Goal: Information Seeking & Learning: Compare options

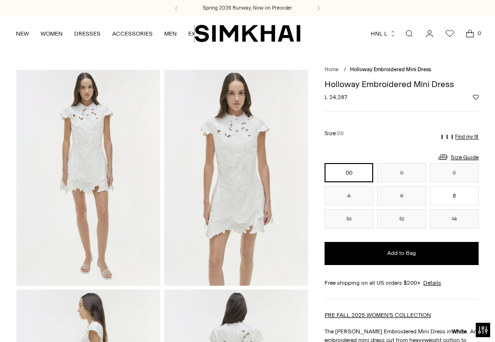
click at [107, 166] on img at bounding box center [88, 178] width 144 height 216
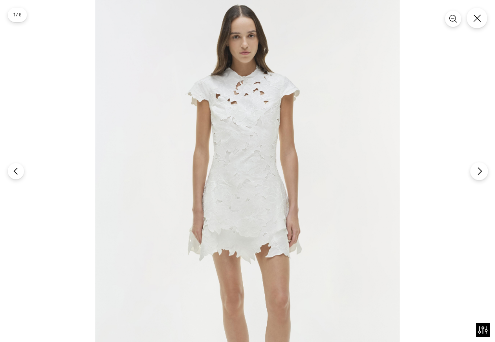
click at [482, 167] on icon "Next" at bounding box center [479, 171] width 9 height 9
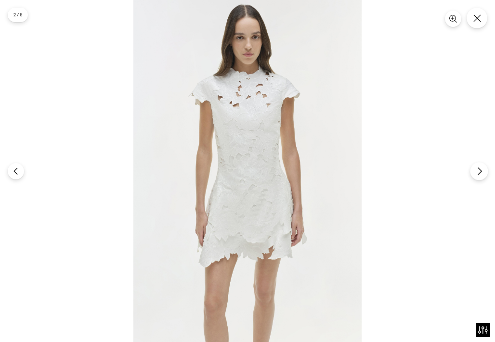
click at [482, 167] on icon "Next" at bounding box center [479, 171] width 9 height 9
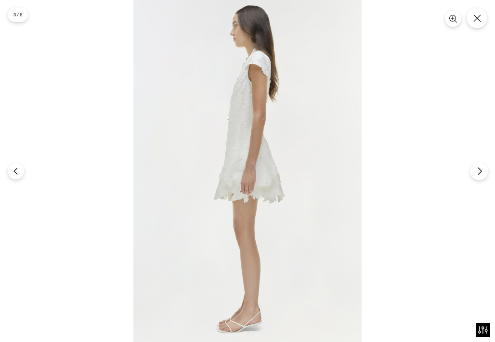
click at [481, 168] on icon "Next" at bounding box center [479, 171] width 9 height 9
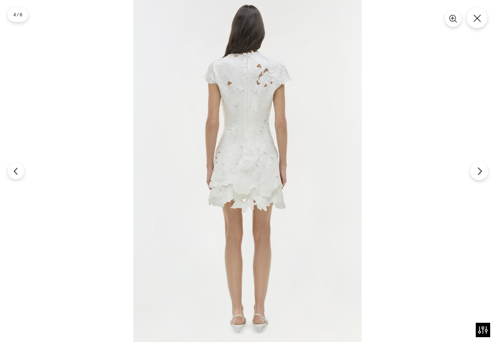
click at [481, 168] on icon "Next" at bounding box center [479, 171] width 9 height 9
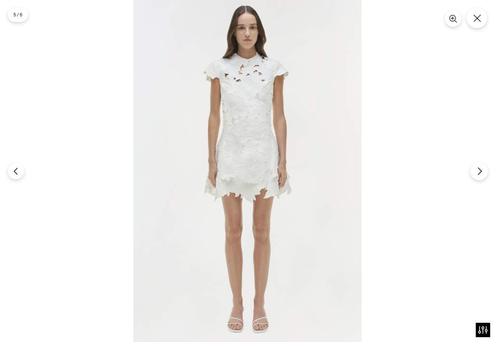
click at [481, 168] on icon "Next" at bounding box center [479, 171] width 9 height 9
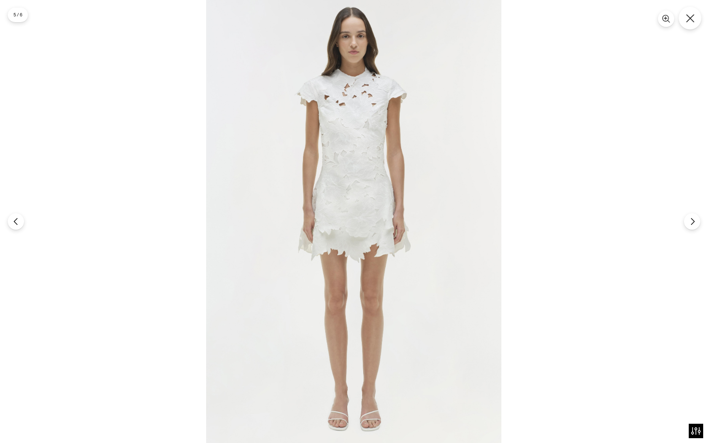
click at [495, 21] on icon "Close" at bounding box center [690, 18] width 9 height 9
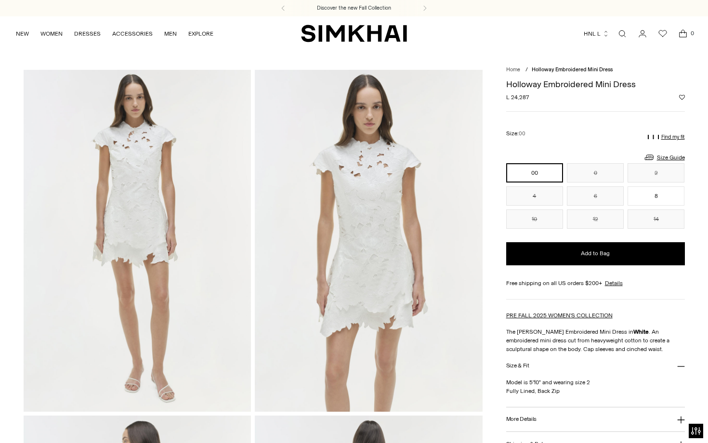
scroll to position [0, 0]
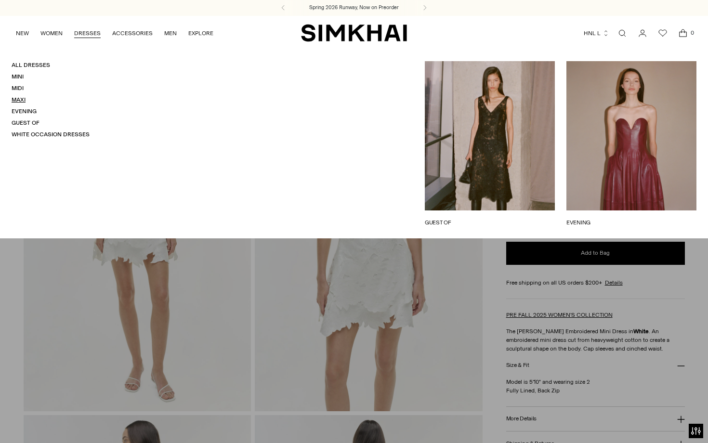
click at [21, 99] on link "Maxi" at bounding box center [19, 99] width 14 height 7
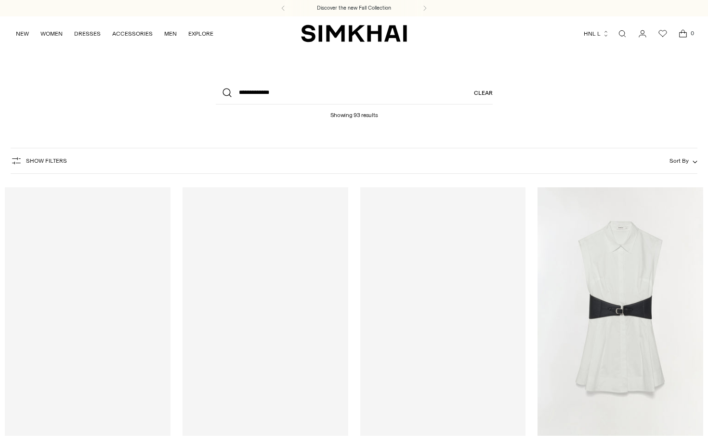
scroll to position [15, 0]
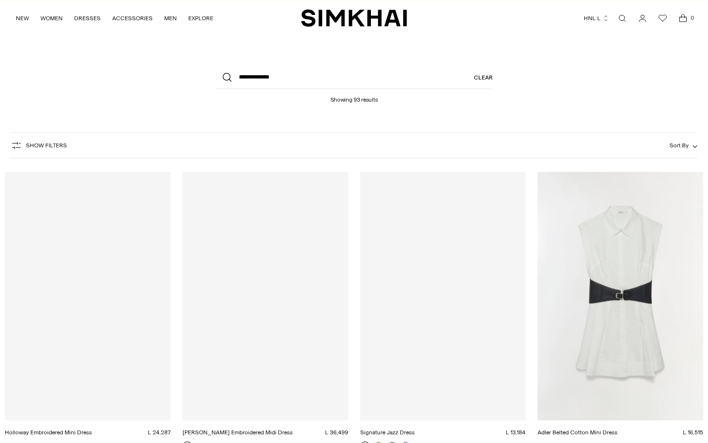
click at [568, 429] on link "Adler Belted Cotton Mini Dress" at bounding box center [577, 432] width 80 height 7
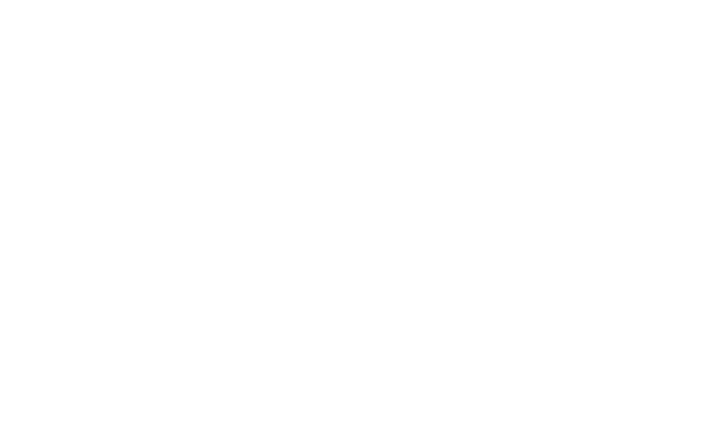
scroll to position [74, 0]
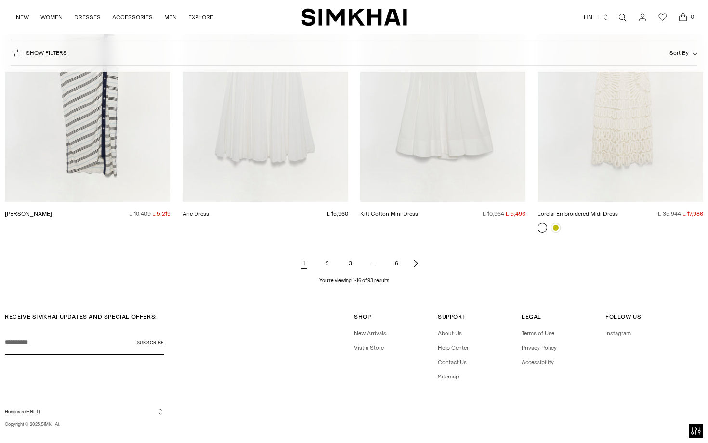
scroll to position [1147, 0]
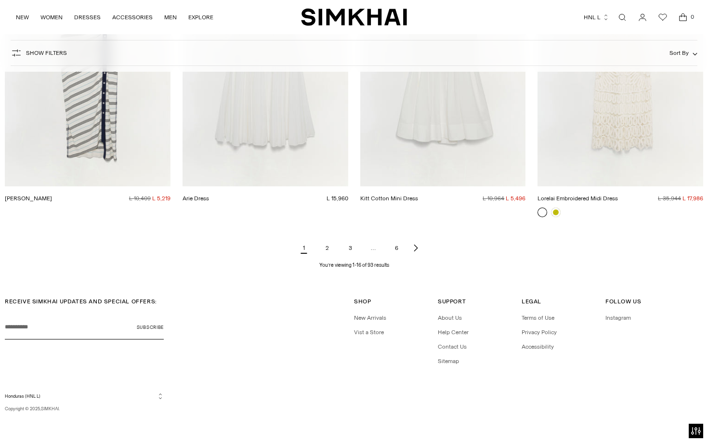
click at [330, 243] on link "2" at bounding box center [326, 247] width 19 height 19
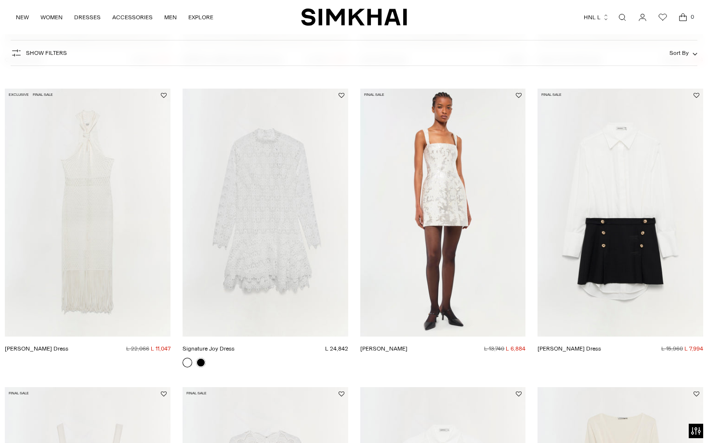
scroll to position [678, 0]
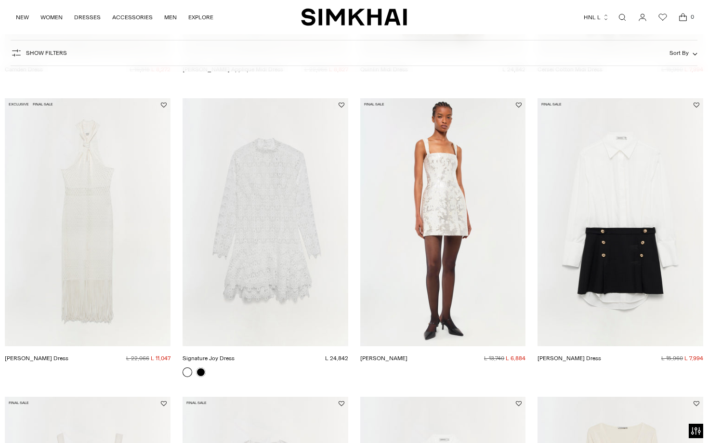
click at [235, 355] on link "Signature Joy Dress" at bounding box center [209, 358] width 52 height 7
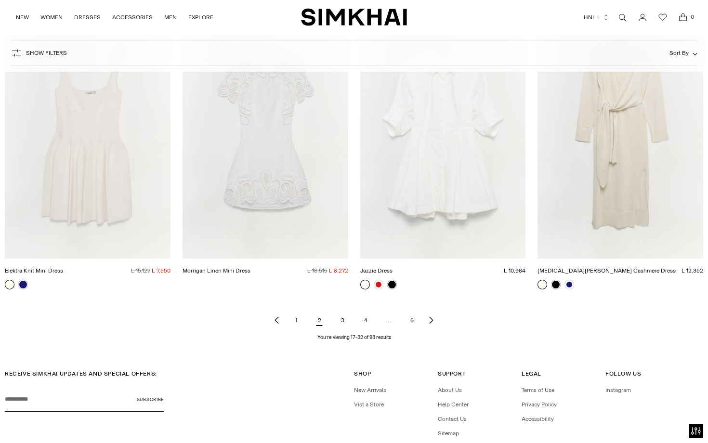
scroll to position [1063, 0]
click at [341, 316] on link "3" at bounding box center [342, 321] width 19 height 19
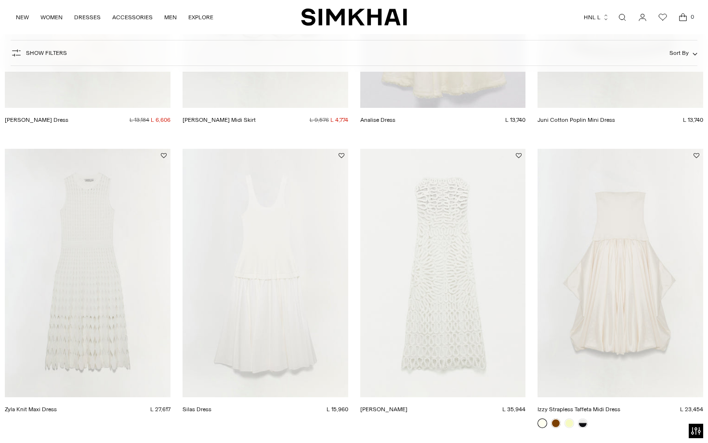
scroll to position [1031, 0]
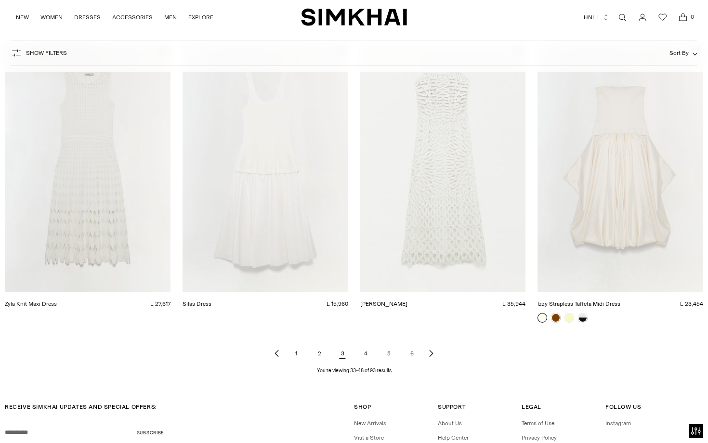
click at [362, 350] on link "4" at bounding box center [365, 353] width 19 height 19
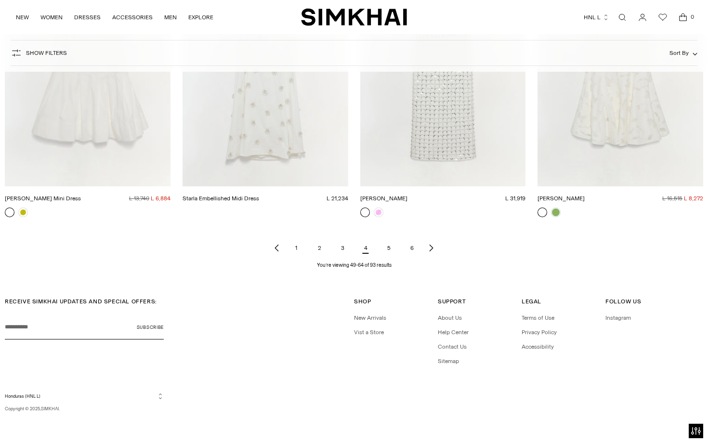
scroll to position [1146, 0]
click at [389, 248] on link "5" at bounding box center [388, 248] width 19 height 19
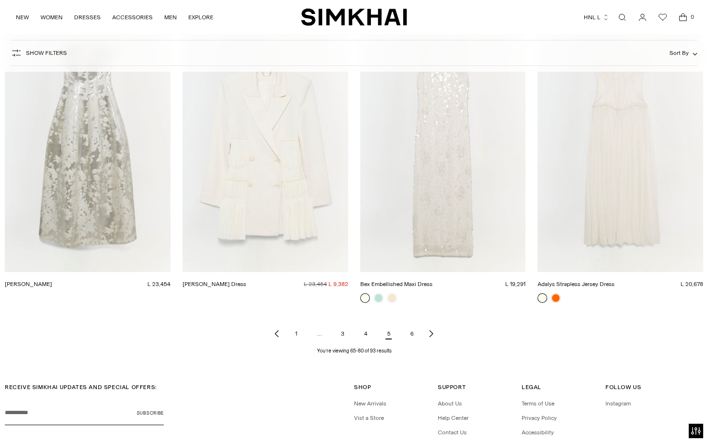
scroll to position [1061, 0]
click at [412, 331] on link "6" at bounding box center [411, 332] width 19 height 19
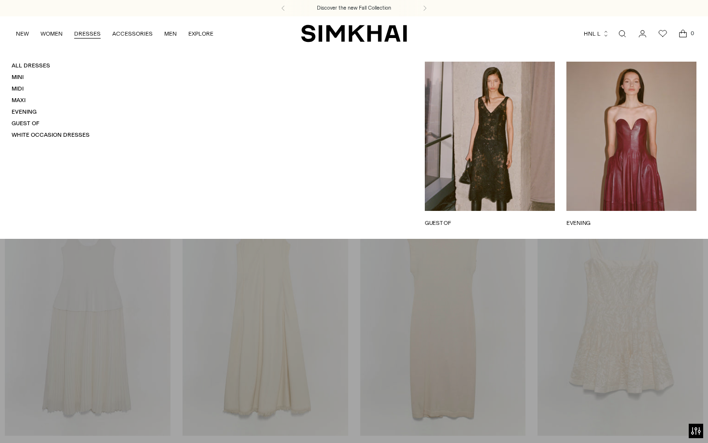
click at [466, 219] on link "GUEST OF" at bounding box center [490, 223] width 130 height 9
